Goal: Transaction & Acquisition: Purchase product/service

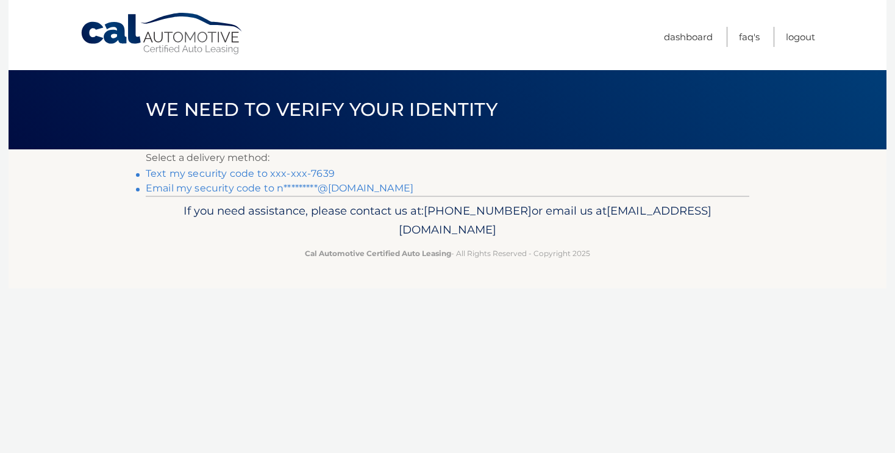
click at [359, 190] on link "Email my security code to n*********@aol.com" at bounding box center [280, 188] width 268 height 12
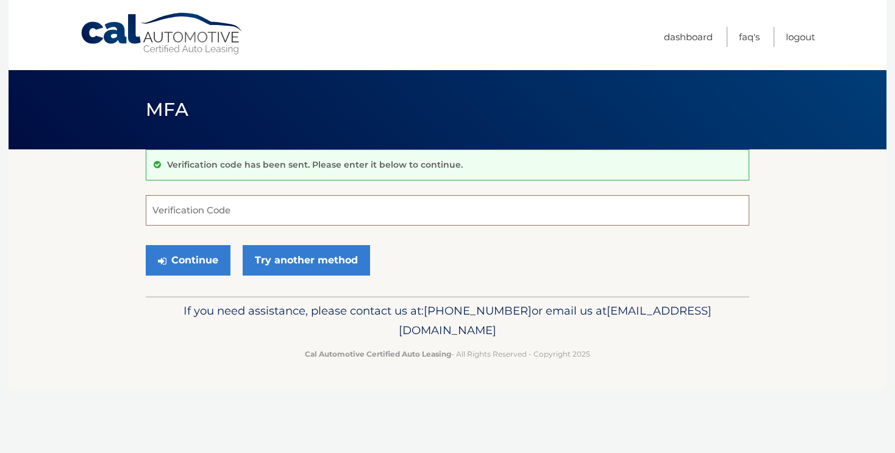
click at [259, 202] on input "Verification Code" at bounding box center [447, 210] width 603 height 30
type input "800528"
click at [205, 253] on button "Continue" at bounding box center [188, 260] width 85 height 30
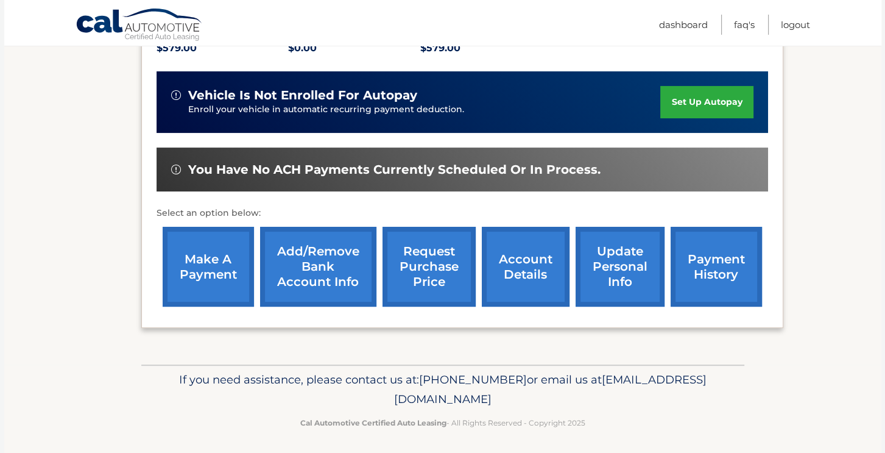
scroll to position [284, 0]
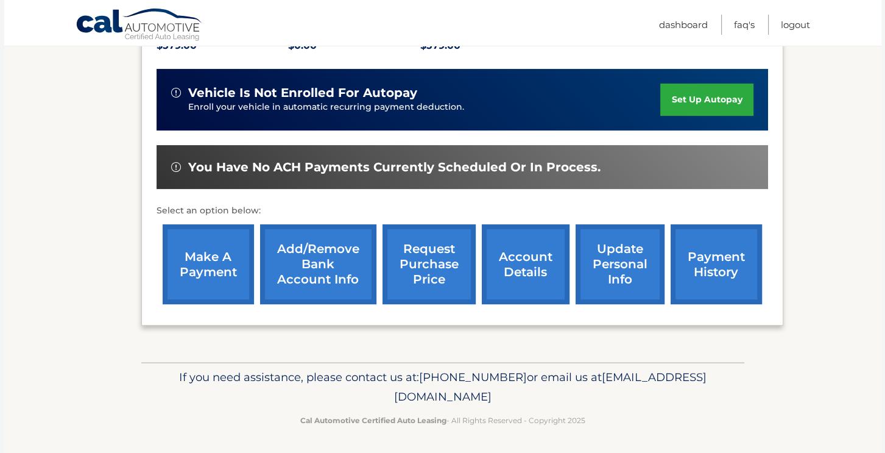
click at [213, 253] on link "make a payment" at bounding box center [208, 264] width 91 height 80
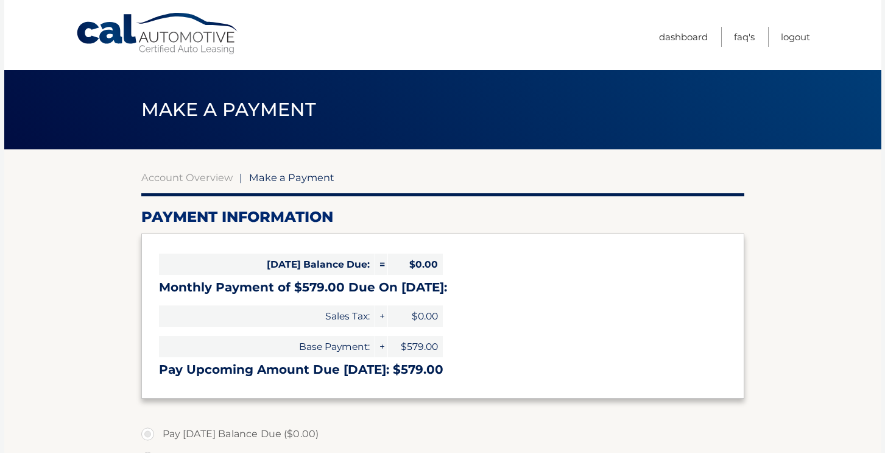
select select "MGE4OWVlYjgtOGQ4MS00MjBiLWFiMTktMGEzOGQ0YTcyODUy"
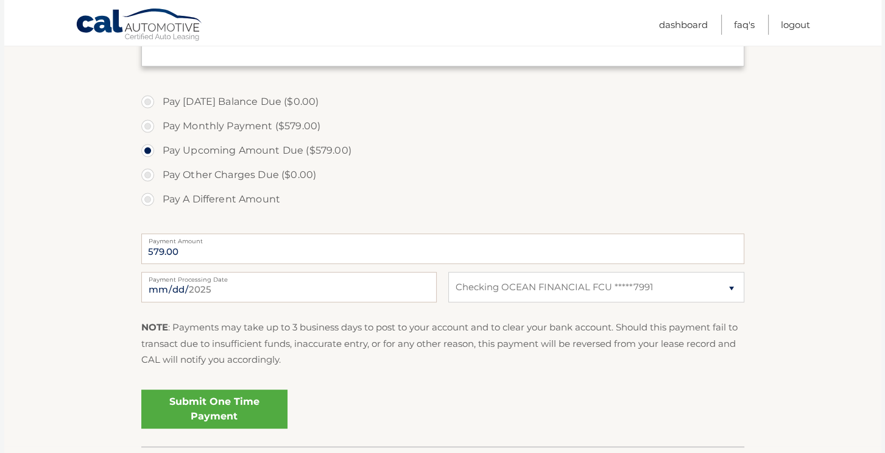
scroll to position [331, 0]
click at [383, 288] on input "2025-08-18" at bounding box center [289, 287] width 296 height 30
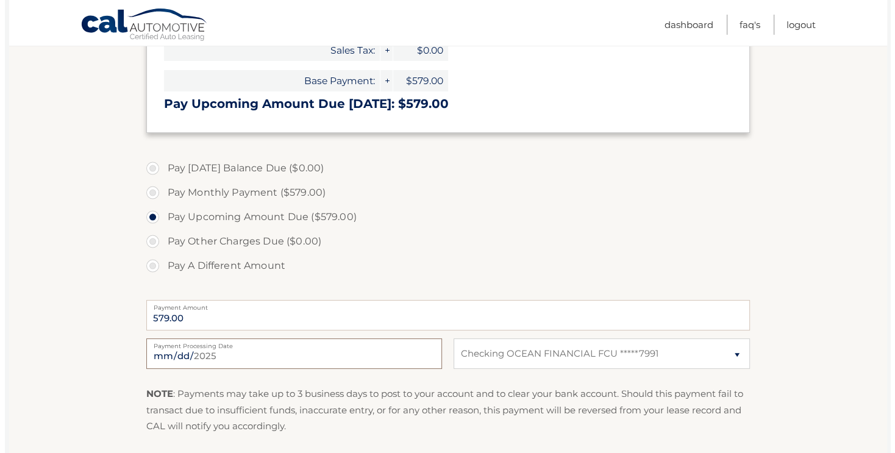
scroll to position [417, 0]
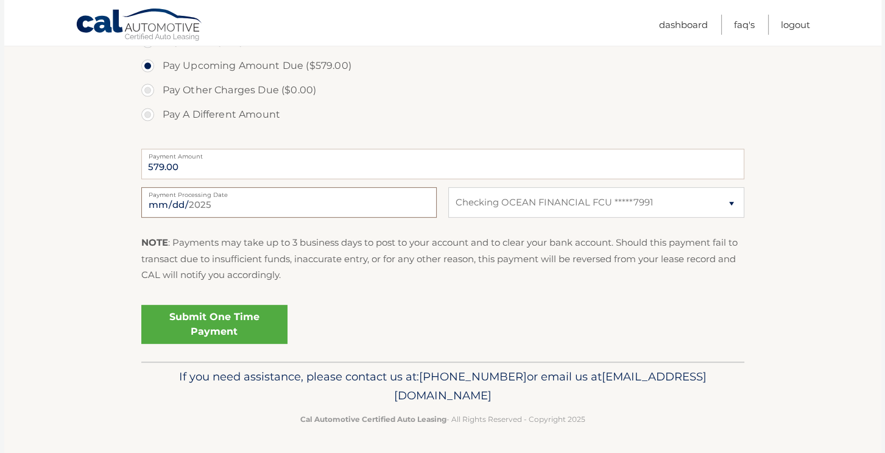
click at [291, 205] on input "2025-08-19" at bounding box center [289, 202] width 296 height 30
click at [261, 197] on input "2025-08-28" at bounding box center [289, 202] width 296 height 30
type input "2025-08-25"
click at [232, 317] on link "Submit One Time Payment" at bounding box center [214, 324] width 146 height 39
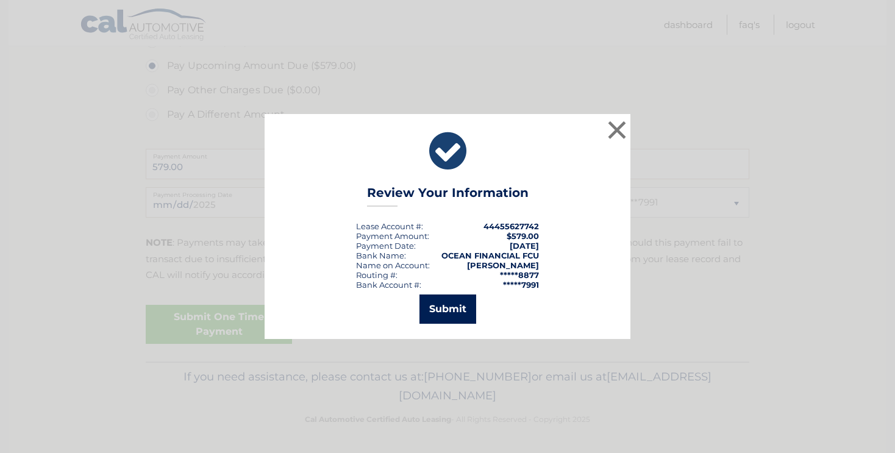
click at [440, 308] on button "Submit" at bounding box center [447, 308] width 57 height 29
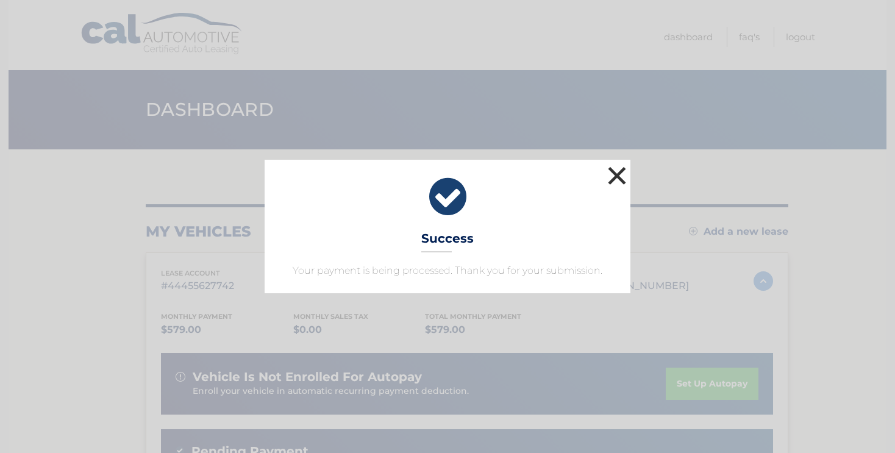
click at [617, 183] on button "×" at bounding box center [616, 175] width 24 height 24
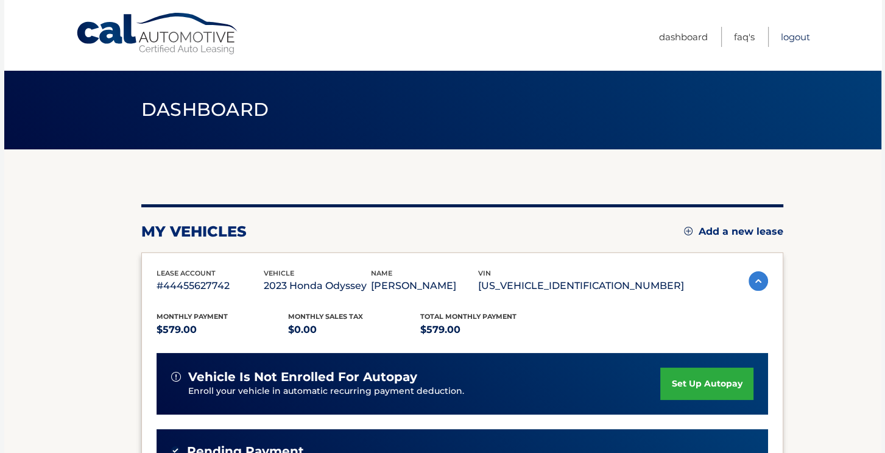
click at [795, 39] on link "Logout" at bounding box center [795, 37] width 29 height 20
